Goal: Transaction & Acquisition: Book appointment/travel/reservation

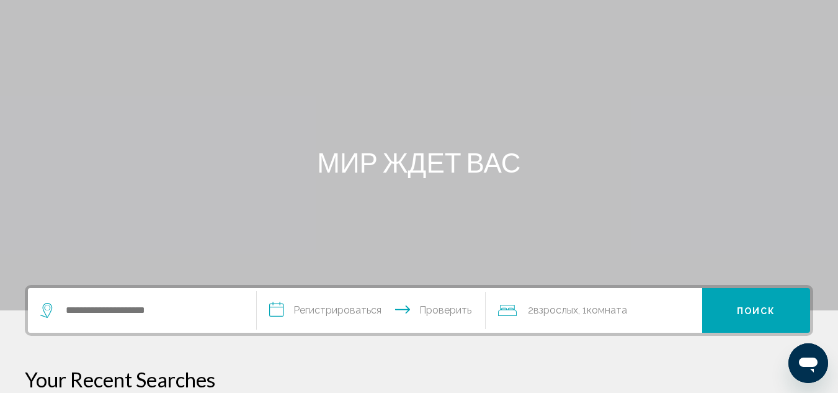
scroll to position [186, 0]
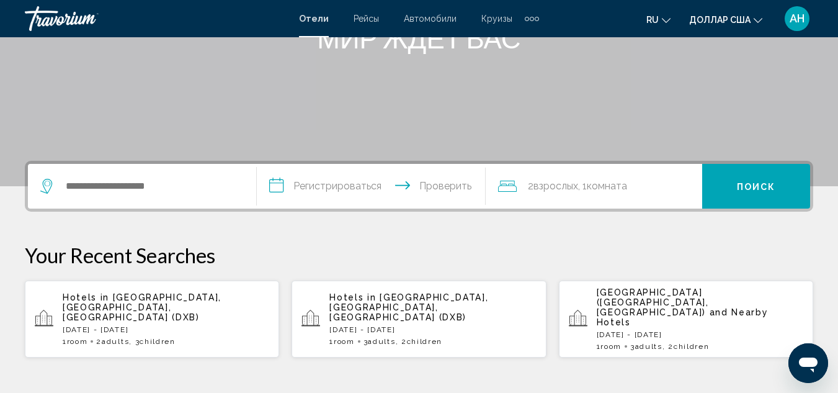
click at [101, 295] on span "Hotels in" at bounding box center [86, 297] width 47 height 10
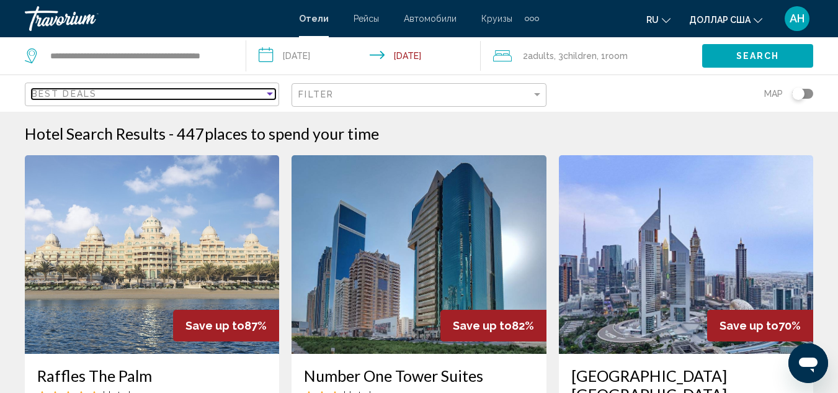
click at [71, 92] on span "Best Deals" at bounding box center [64, 94] width 65 height 10
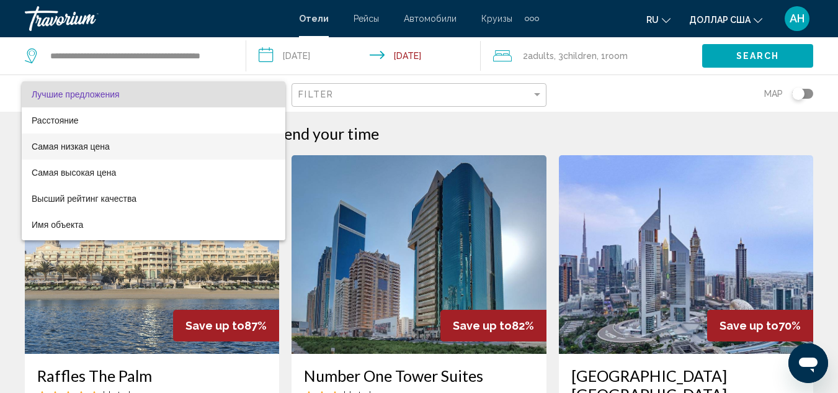
click at [109, 154] on span "Самая низкая цена" at bounding box center [154, 146] width 244 height 26
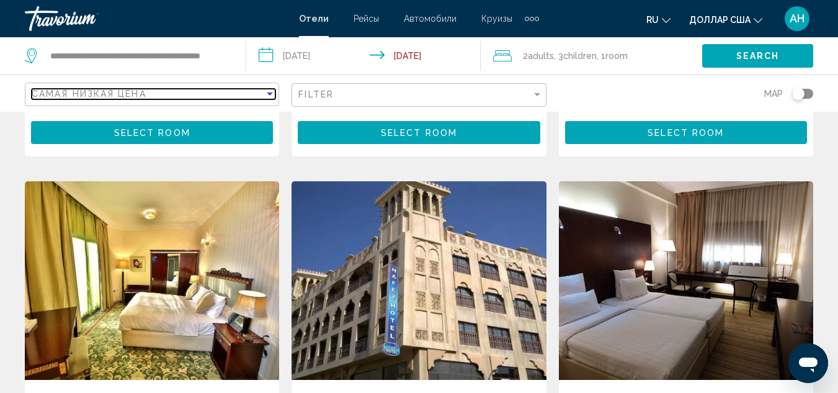
scroll to position [1551, 0]
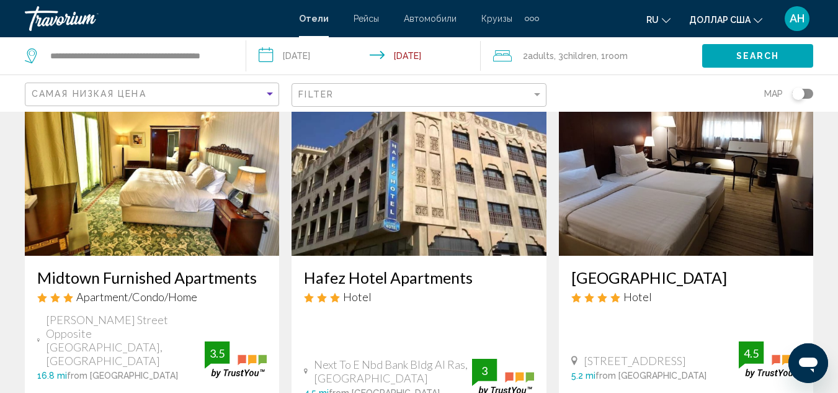
click at [638, 141] on img "Основное содержание" at bounding box center [686, 156] width 254 height 199
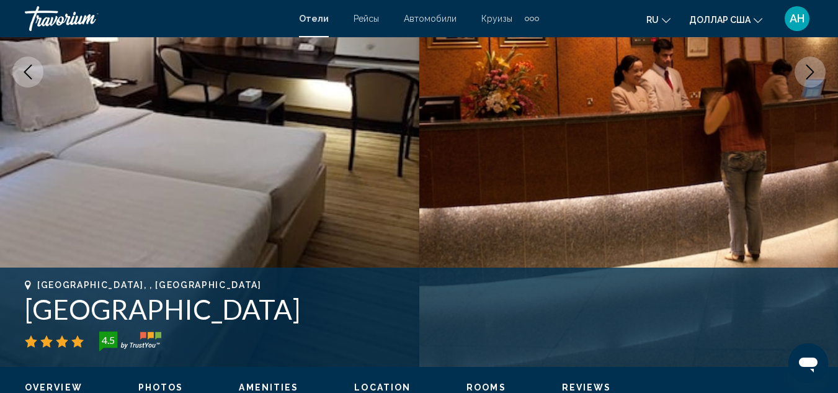
scroll to position [384, 0]
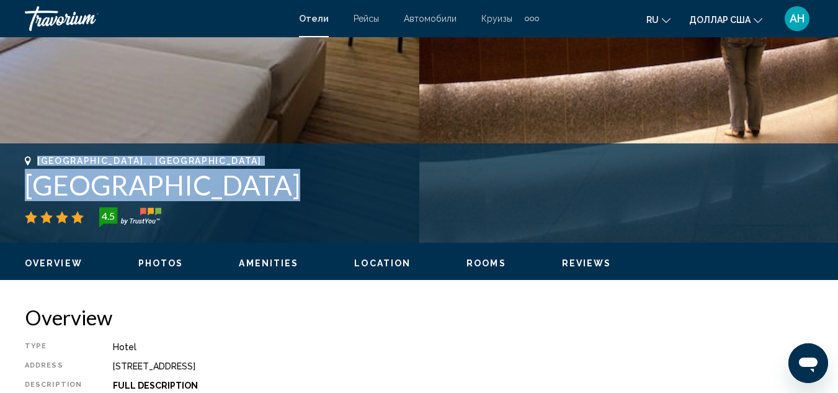
drag, startPoint x: 236, startPoint y: 195, endPoint x: 19, endPoint y: 169, distance: 218.1
click at [6, 159] on div "[GEOGRAPHIC_DATA], , [GEOGRAPHIC_DATA] [GEOGRAPHIC_DATA] 4.5 Address [STREET_AD…" at bounding box center [419, 193] width 838 height 74
copy div "[GEOGRAPHIC_DATA], , [GEOGRAPHIC_DATA] [GEOGRAPHIC_DATA]"
